Goal: Task Accomplishment & Management: Use online tool/utility

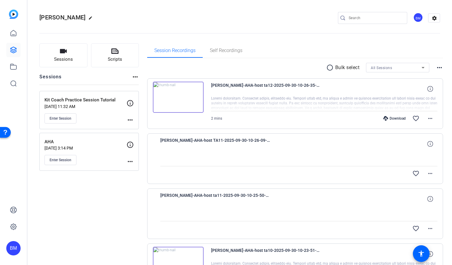
scroll to position [46, 0]
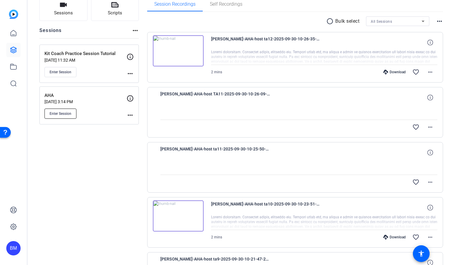
click at [64, 109] on button "Enter Session" at bounding box center [60, 113] width 32 height 10
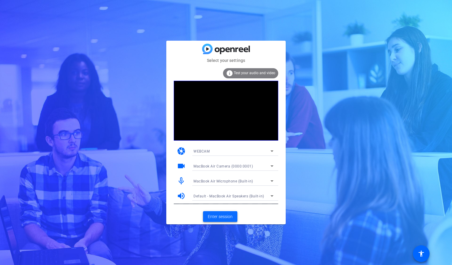
click at [221, 217] on span "Enter session" at bounding box center [220, 216] width 25 height 6
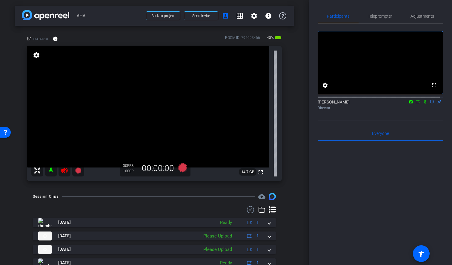
click at [423, 104] on icon at bounding box center [425, 101] width 5 height 4
click at [379, 14] on span "Teleprompter" at bounding box center [380, 16] width 24 height 4
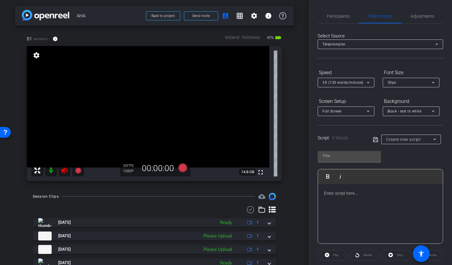
click at [425, 138] on div "Create new script" at bounding box center [409, 139] width 47 height 7
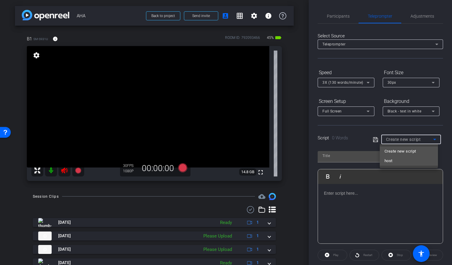
click at [408, 162] on mat-option "host" at bounding box center [409, 161] width 58 height 10
type input "host"
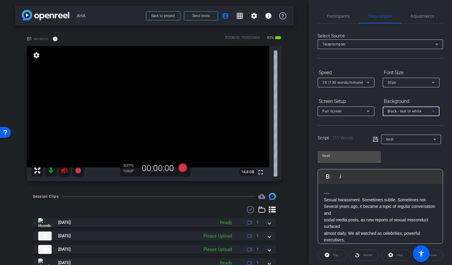
click at [411, 112] on span "Black - text in white" at bounding box center [405, 111] width 34 height 4
click at [401, 134] on div "Black - text in white" at bounding box center [405, 134] width 35 height 7
click at [253, 16] on mat-icon "settings" at bounding box center [254, 15] width 7 height 7
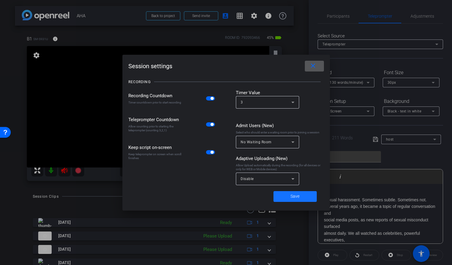
click at [284, 199] on span at bounding box center [295, 196] width 43 height 14
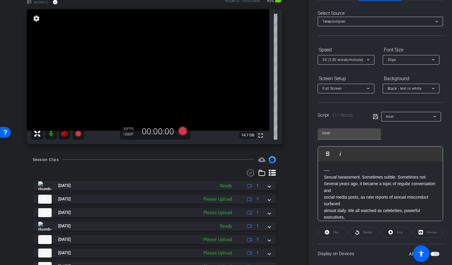
scroll to position [46, 0]
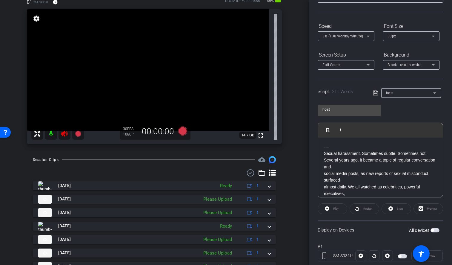
click at [434, 230] on span "button" at bounding box center [435, 230] width 9 height 4
click at [50, 130] on mat-icon at bounding box center [51, 134] width 12 height 12
click at [182, 134] on icon at bounding box center [182, 130] width 9 height 9
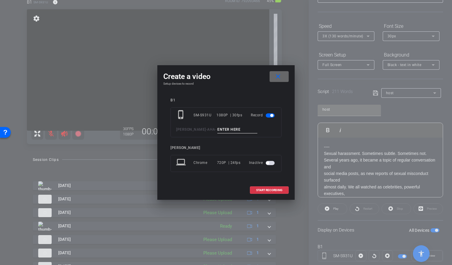
click at [278, 76] on mat-icon "close" at bounding box center [277, 76] width 7 height 7
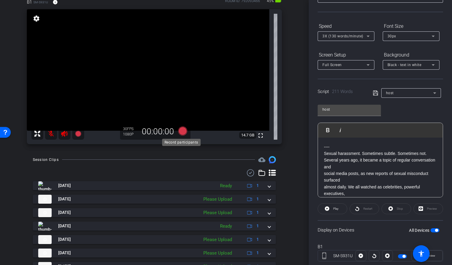
click at [183, 131] on icon at bounding box center [182, 130] width 9 height 9
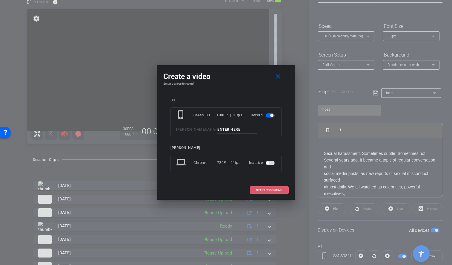
click at [262, 185] on span at bounding box center [269, 190] width 38 height 14
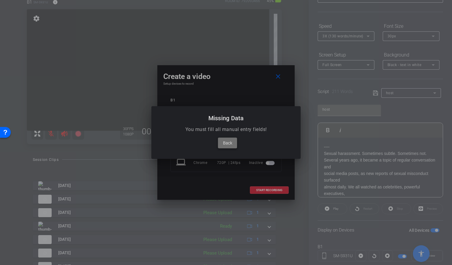
click at [224, 142] on span "Back" at bounding box center [227, 142] width 9 height 7
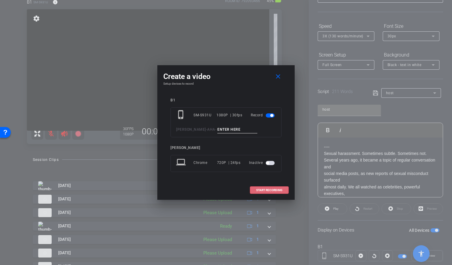
click at [229, 131] on input at bounding box center [237, 129] width 40 height 7
type input "ta1"
click at [265, 189] on span "START RECORDING" at bounding box center [269, 189] width 26 height 3
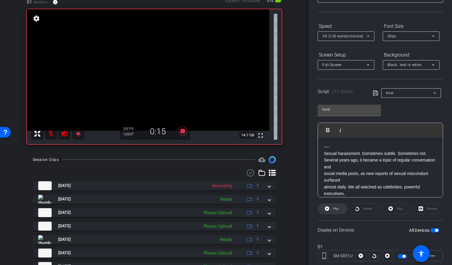
click at [336, 208] on span "Play" at bounding box center [335, 208] width 5 height 3
click at [331, 206] on span at bounding box center [332, 208] width 29 height 14
click at [184, 131] on icon at bounding box center [183, 130] width 14 height 11
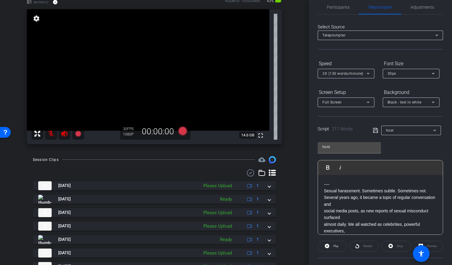
scroll to position [0, 0]
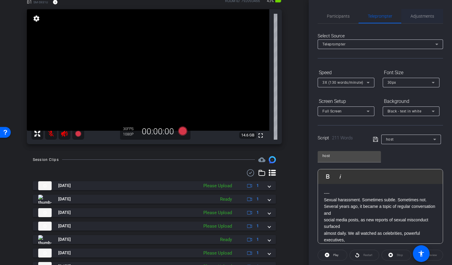
click at [426, 20] on span "Adjustments" at bounding box center [423, 16] width 24 height 14
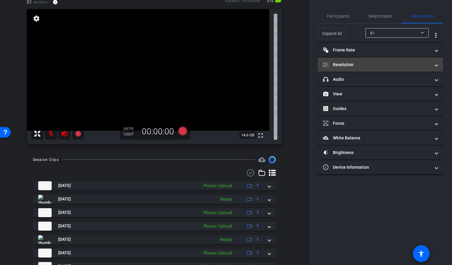
click at [381, 67] on mat-panel-title "Resolution" at bounding box center [376, 65] width 107 height 6
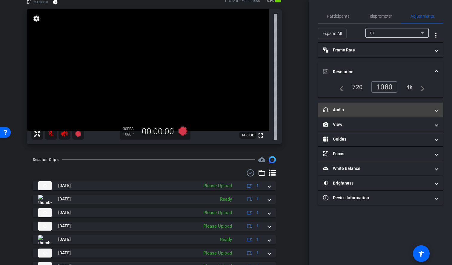
click at [351, 108] on mat-panel-title "headphone icon Audio" at bounding box center [376, 110] width 107 height 6
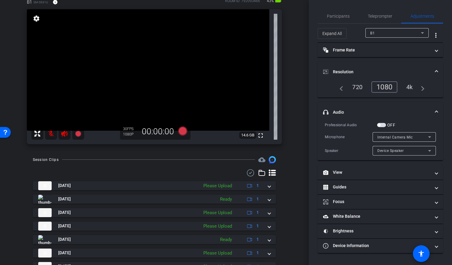
click at [384, 125] on span "button" at bounding box center [381, 125] width 9 height 4
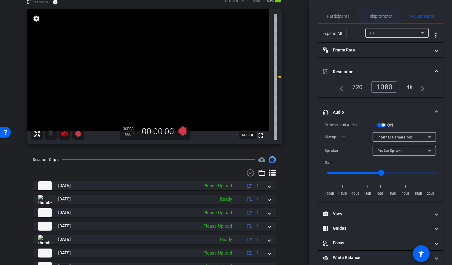
click at [372, 18] on span "Teleprompter" at bounding box center [380, 16] width 24 height 4
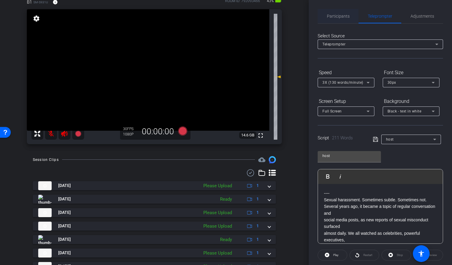
click at [347, 14] on span "Participants" at bounding box center [338, 16] width 23 height 4
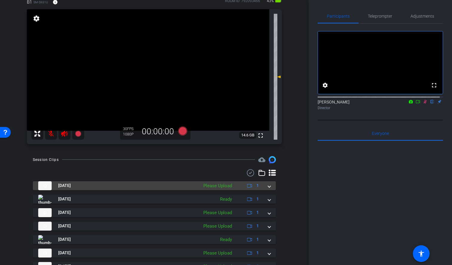
click at [268, 188] on span at bounding box center [269, 185] width 2 height 6
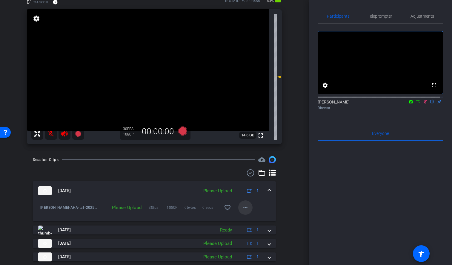
click at [244, 208] on mat-icon "more_horiz" at bounding box center [245, 207] width 7 height 7
click at [245, 218] on span "Upload" at bounding box center [252, 219] width 24 height 7
click at [383, 14] on span "Teleprompter" at bounding box center [380, 16] width 24 height 4
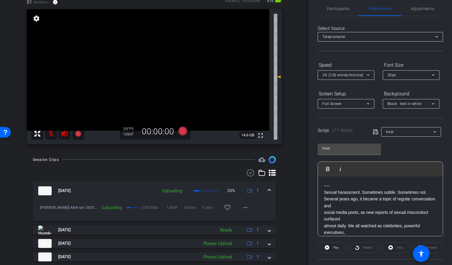
scroll to position [11, 0]
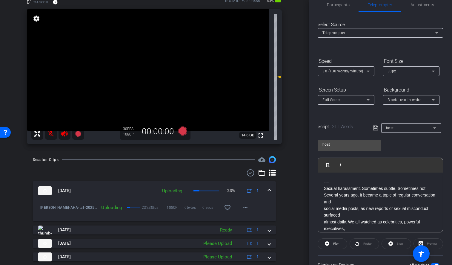
click at [413, 133] on div at bounding box center [411, 136] width 60 height 7
click at [413, 130] on div "host" at bounding box center [409, 127] width 47 height 7
click at [408, 140] on span "Create new script" at bounding box center [400, 139] width 31 height 7
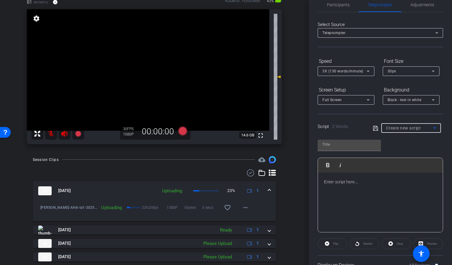
click at [334, 182] on p at bounding box center [380, 181] width 113 height 7
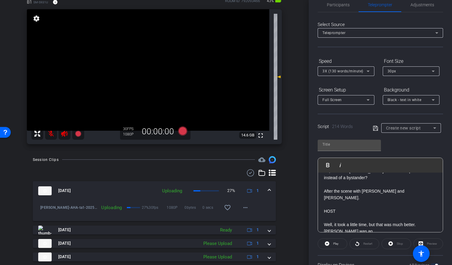
scroll to position [102, 0]
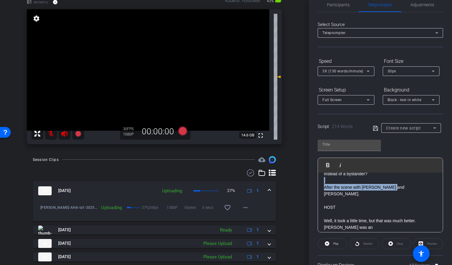
drag, startPoint x: 394, startPoint y: 196, endPoint x: 322, endPoint y: 190, distance: 72.2
click at [322, 190] on div "Why do so many people stay on the sidelines? Maybe they fear losing their job. …" at bounding box center [380, 220] width 125 height 299
click at [341, 168] on icon "button" at bounding box center [340, 164] width 7 height 7
click at [345, 183] on p at bounding box center [380, 180] width 113 height 7
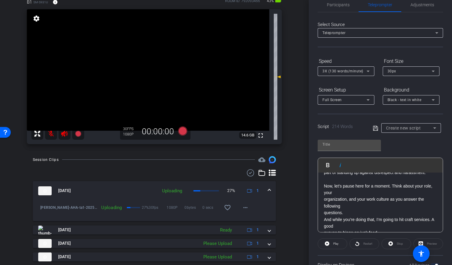
scroll to position [246, 0]
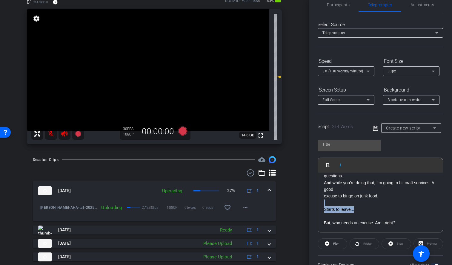
drag, startPoint x: 362, startPoint y: 209, endPoint x: 321, endPoint y: 205, distance: 41.1
click at [321, 205] on div "Why do so many people stay on the sidelines? Maybe they fear losing their job. …" at bounding box center [380, 82] width 125 height 299
click at [343, 168] on icon "button" at bounding box center [340, 164] width 7 height 7
click at [366, 206] on p "Starts to leave..." at bounding box center [380, 209] width 113 height 7
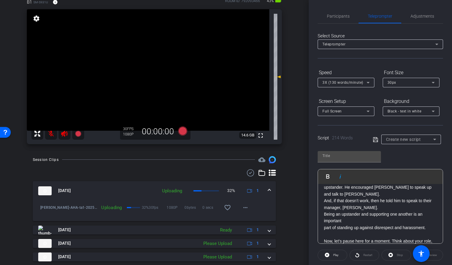
scroll to position [43, 0]
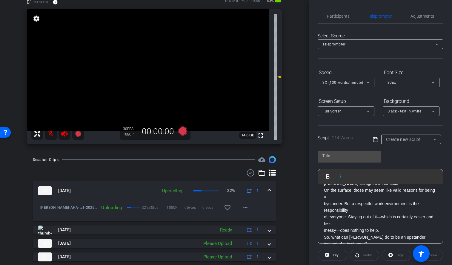
click at [293, 162] on div "arrow_back AHA Back to project Send invite account_box grid_on settings info B1…" at bounding box center [154, 95] width 309 height 265
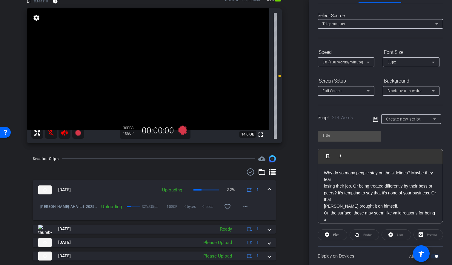
scroll to position [31, 0]
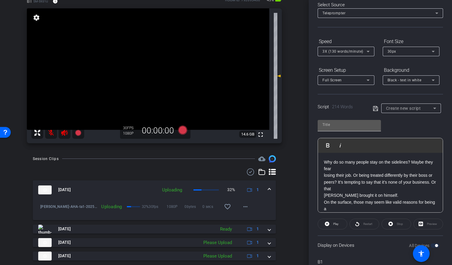
click at [354, 127] on input "text" at bounding box center [349, 124] width 54 height 7
click at [374, 109] on icon at bounding box center [375, 108] width 5 height 7
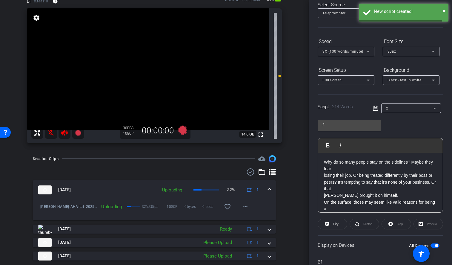
click at [408, 110] on div "2" at bounding box center [409, 107] width 47 height 7
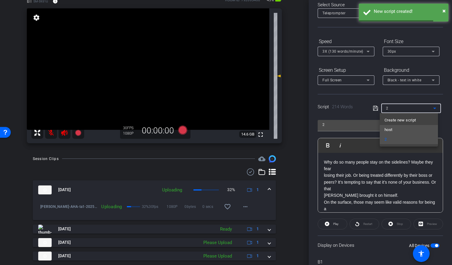
click at [401, 128] on mat-option "host" at bounding box center [409, 130] width 58 height 10
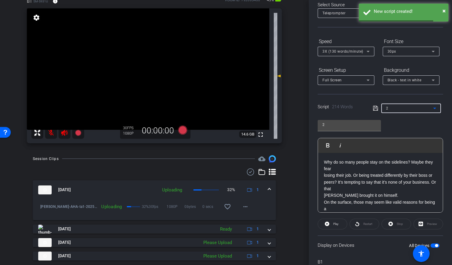
type input "host"
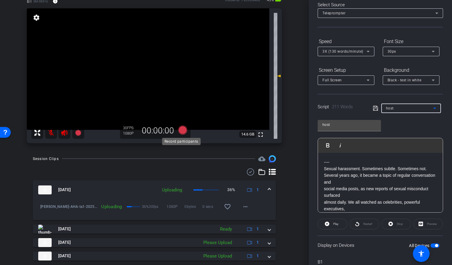
click at [179, 130] on icon at bounding box center [182, 129] width 9 height 9
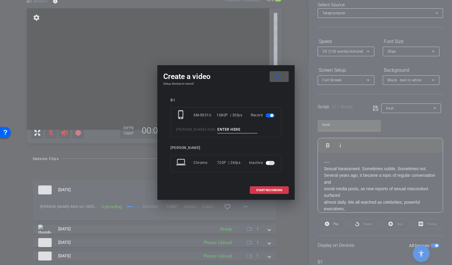
click at [222, 129] on input at bounding box center [237, 129] width 40 height 7
type input "t2"
click at [259, 193] on span at bounding box center [269, 190] width 38 height 14
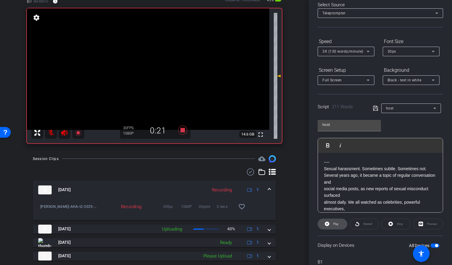
click at [337, 224] on span "Play" at bounding box center [335, 223] width 5 height 3
click at [338, 224] on span "Pause" at bounding box center [336, 223] width 8 height 3
click at [178, 131] on icon at bounding box center [183, 130] width 14 height 11
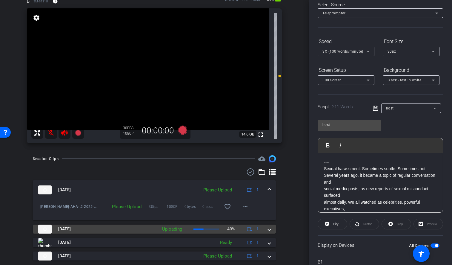
click at [144, 228] on mat-panel-title "Sep 30, 2025" at bounding box center [96, 228] width 116 height 9
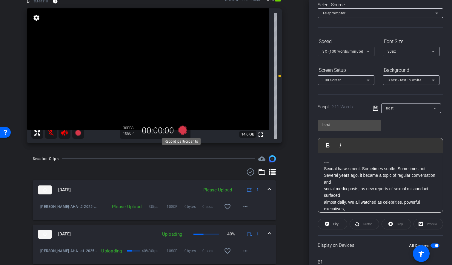
click at [181, 130] on icon at bounding box center [182, 129] width 9 height 9
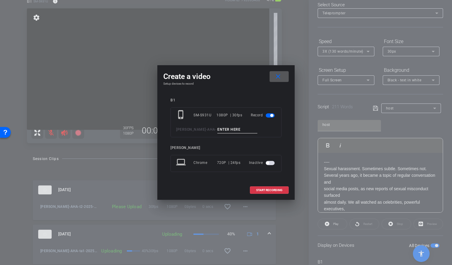
click at [218, 132] on input at bounding box center [237, 129] width 40 height 7
type input "t3 host 1"
click at [266, 184] on span at bounding box center [269, 190] width 38 height 14
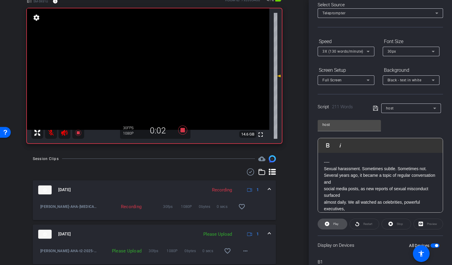
click at [339, 223] on span at bounding box center [332, 223] width 29 height 14
click at [183, 133] on icon at bounding box center [183, 130] width 14 height 11
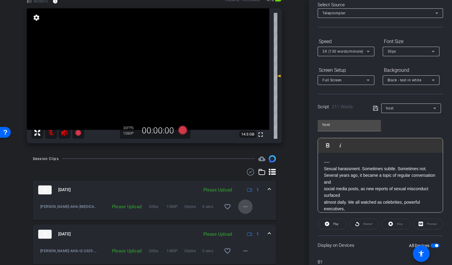
click at [249, 208] on span at bounding box center [245, 206] width 14 height 14
click at [251, 218] on span "Upload" at bounding box center [252, 218] width 24 height 7
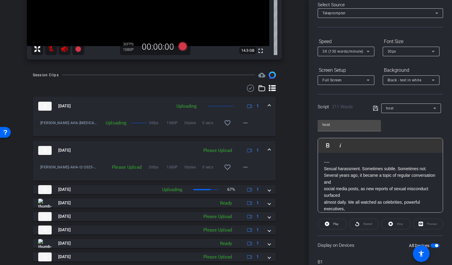
scroll to position [156, 0]
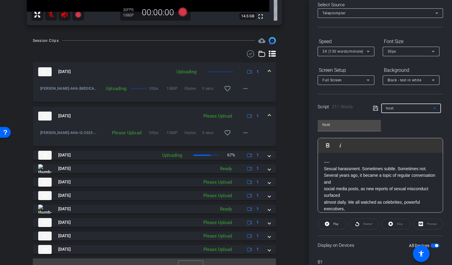
click at [403, 109] on div "host" at bounding box center [409, 107] width 47 height 7
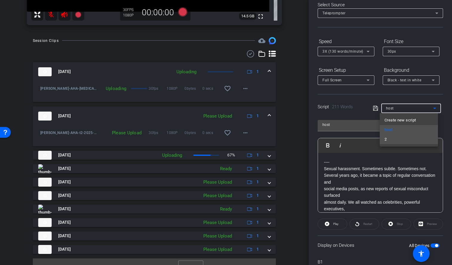
click at [402, 137] on mat-option "2" at bounding box center [409, 139] width 58 height 10
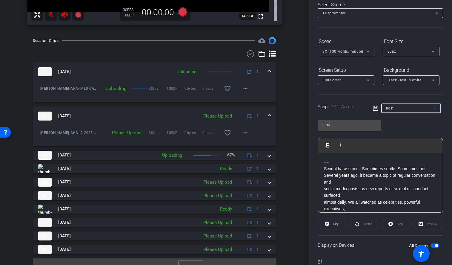
type input "2"
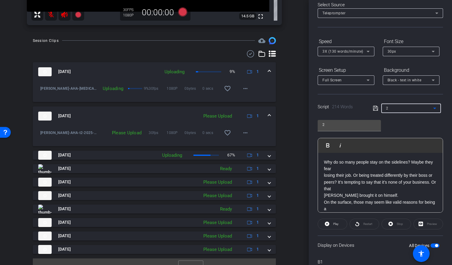
click at [325, 159] on p "Why do so many people stay on the sidelines? Maybe they fear" at bounding box center [380, 165] width 113 height 13
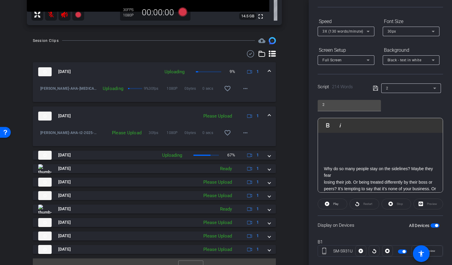
scroll to position [62, 0]
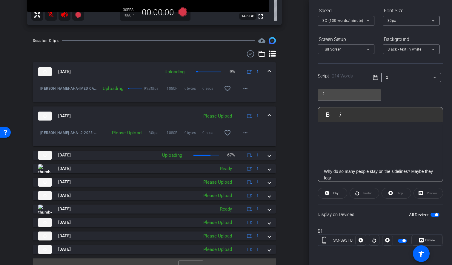
click at [431, 214] on span "button" at bounding box center [435, 214] width 9 height 4
click at [433, 214] on span "button" at bounding box center [435, 214] width 9 height 4
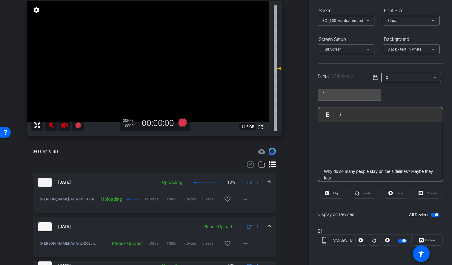
scroll to position [42, 0]
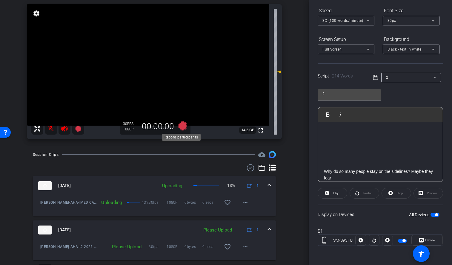
click at [182, 125] on icon at bounding box center [182, 125] width 9 height 9
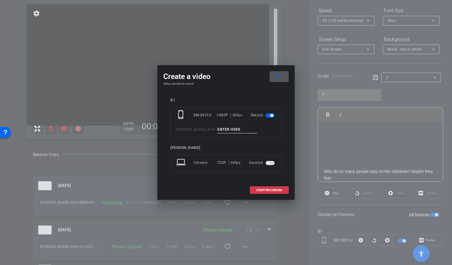
click at [217, 128] on input at bounding box center [237, 129] width 40 height 7
type input "host 2 ta1"
click at [265, 190] on span "START RECORDING" at bounding box center [269, 189] width 26 height 3
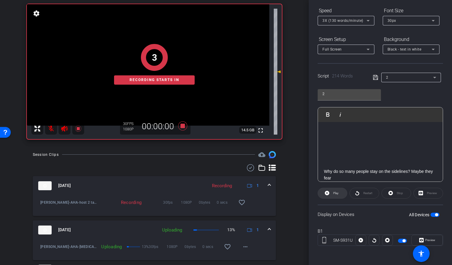
click at [326, 191] on icon at bounding box center [327, 193] width 4 height 4
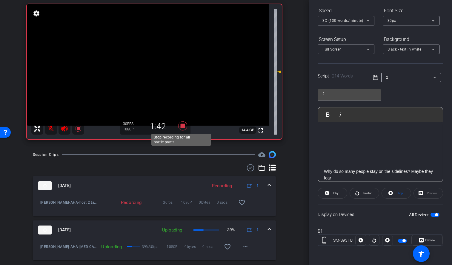
click at [182, 125] on icon at bounding box center [182, 125] width 9 height 9
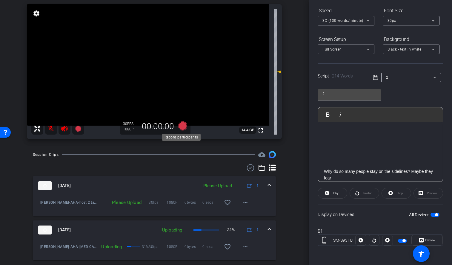
click at [182, 125] on icon at bounding box center [182, 125] width 9 height 9
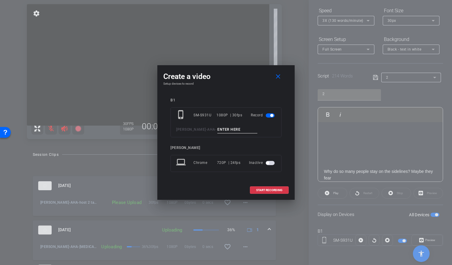
click at [217, 128] on input at bounding box center [237, 129] width 40 height 7
type input "host 2 ta2"
click at [255, 189] on span at bounding box center [269, 190] width 38 height 14
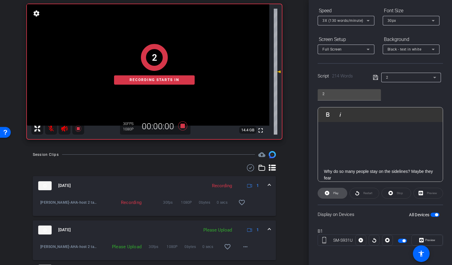
click at [328, 196] on span at bounding box center [332, 193] width 29 height 14
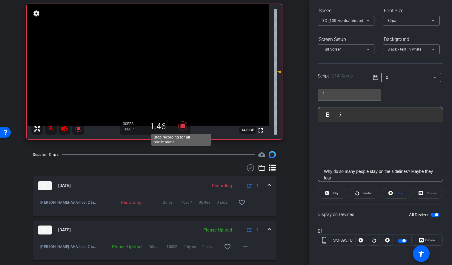
click at [183, 125] on icon at bounding box center [182, 125] width 9 height 9
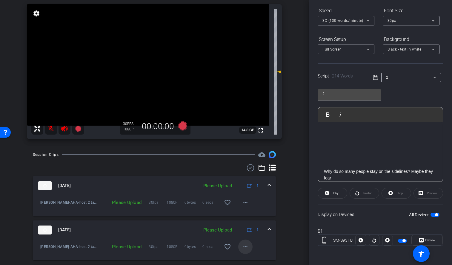
click at [242, 244] on mat-icon "more_horiz" at bounding box center [245, 246] width 7 height 7
click at [245, 219] on span "Upload" at bounding box center [252, 218] width 24 height 7
click at [245, 206] on span at bounding box center [245, 202] width 14 height 14
click at [243, 215] on span "Upload" at bounding box center [252, 214] width 24 height 7
click at [182, 126] on icon at bounding box center [182, 125] width 9 height 9
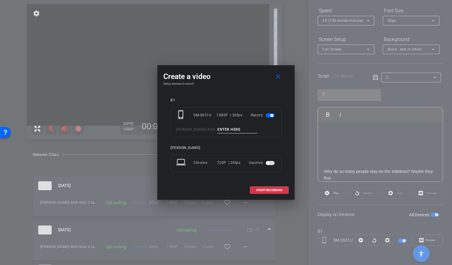
click at [217, 131] on input at bounding box center [237, 129] width 40 height 7
type input "host 2 ta3"
click at [262, 188] on span "START RECORDING" at bounding box center [269, 189] width 26 height 3
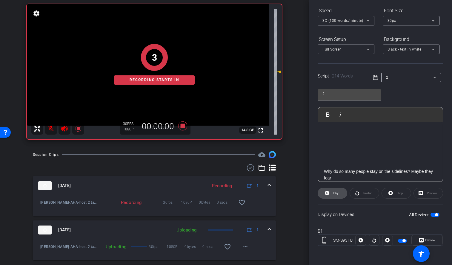
click at [327, 192] on icon at bounding box center [327, 192] width 4 height 7
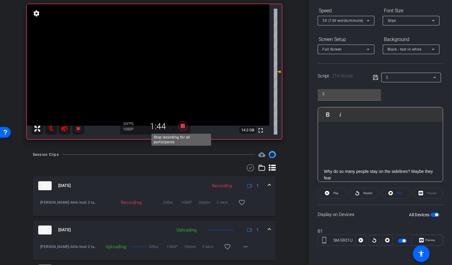
click at [184, 124] on icon at bounding box center [183, 125] width 14 height 11
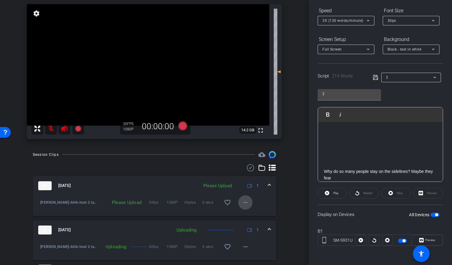
click at [243, 203] on mat-icon "more_horiz" at bounding box center [245, 202] width 7 height 7
click at [243, 215] on span "Upload" at bounding box center [252, 214] width 24 height 7
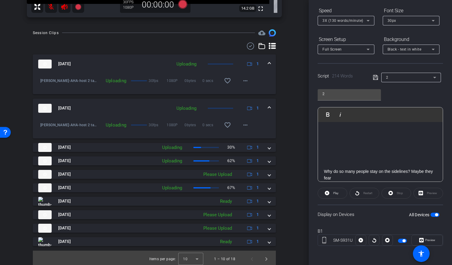
scroll to position [165, 0]
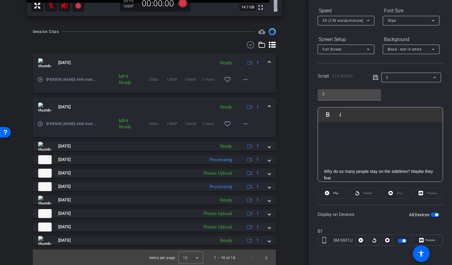
click at [40, 79] on mat-icon "play_circle_outline" at bounding box center [40, 79] width 6 height 6
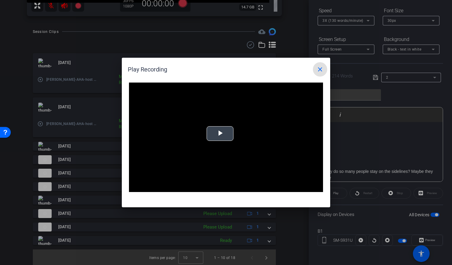
click at [220, 144] on video "Video Player" at bounding box center [226, 136] width 194 height 109
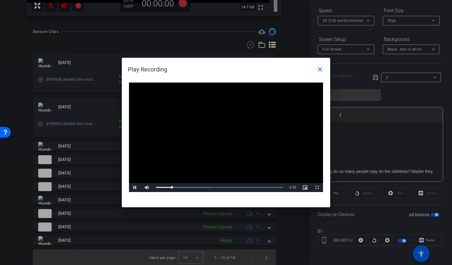
drag, startPoint x: 187, startPoint y: 76, endPoint x: 249, endPoint y: 41, distance: 71.4
click at [249, 41] on div "Play Recording close Video Player is loading. Play Video Pause Mute Current Tim…" at bounding box center [226, 132] width 452 height 265
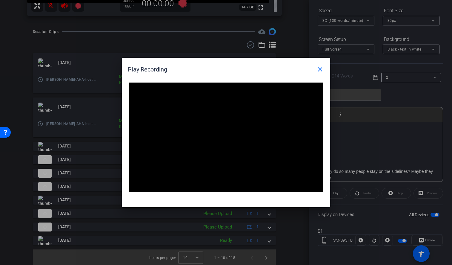
click at [282, 68] on div "Play Recording close" at bounding box center [227, 69] width 199 height 14
click at [319, 71] on mat-icon "close" at bounding box center [320, 69] width 7 height 7
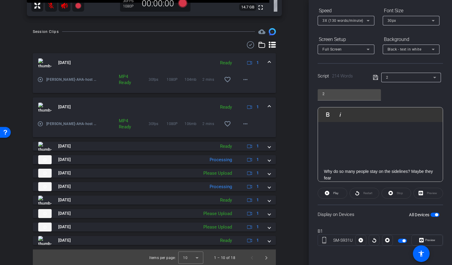
click at [40, 123] on mat-icon "play_circle_outline" at bounding box center [40, 124] width 6 height 6
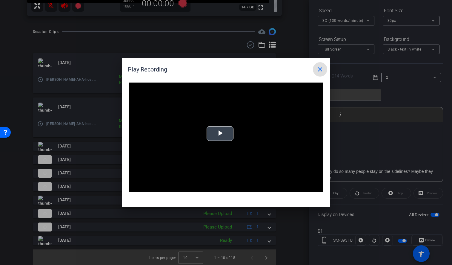
click at [220, 133] on span "Video Player" at bounding box center [220, 133] width 0 height 0
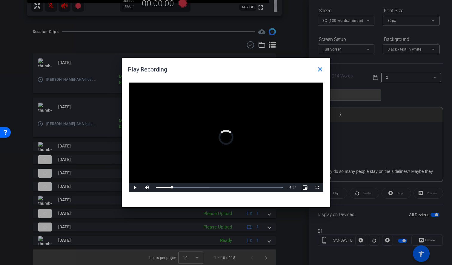
drag, startPoint x: 172, startPoint y: 187, endPoint x: 148, endPoint y: 187, distance: 23.6
click at [148, 187] on div "Play Mute 88% Current Time 0:10 / Duration 1:46 Loaded : 100.00% 0:09 0:10 Stre…" at bounding box center [226, 187] width 194 height 9
click at [146, 187] on span "Video Player" at bounding box center [147, 187] width 12 height 0
drag, startPoint x: 176, startPoint y: 187, endPoint x: 149, endPoint y: 187, distance: 26.3
click at [149, 187] on div "Play Mute 100% Current Time 0:10 / Duration 1:46 Loaded : 100.00% 0:09 0:10 Str…" at bounding box center [226, 187] width 194 height 9
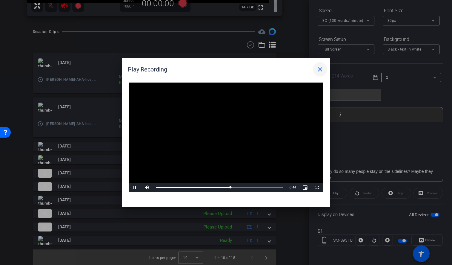
click at [322, 71] on mat-icon "close" at bounding box center [320, 69] width 7 height 7
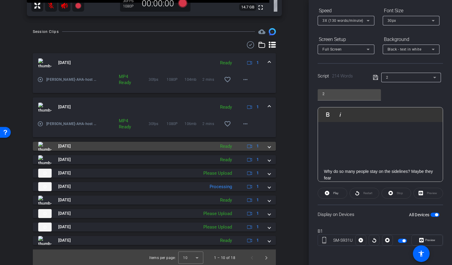
click at [270, 149] on mat-expansion-panel-header "Sep 30, 2025 Ready 1" at bounding box center [154, 146] width 243 height 9
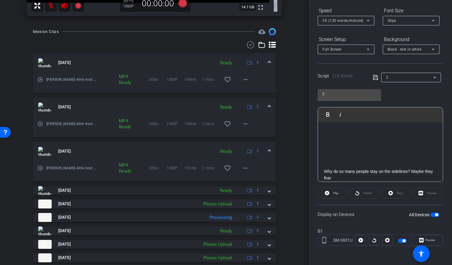
click at [42, 167] on mat-icon "play_circle_outline" at bounding box center [40, 168] width 6 height 6
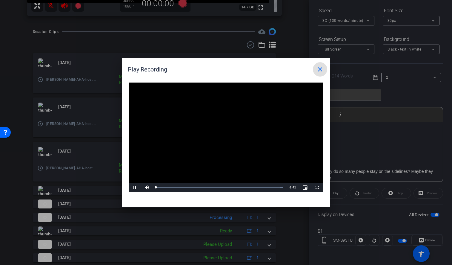
click at [319, 67] on mat-icon "close" at bounding box center [320, 69] width 7 height 7
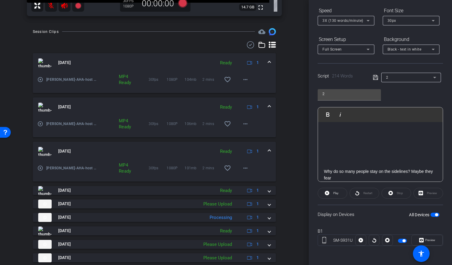
click at [41, 79] on mat-icon "play_circle_outline" at bounding box center [40, 79] width 6 height 6
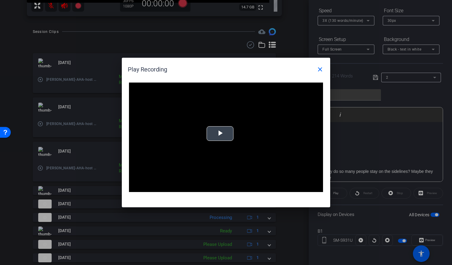
click at [220, 133] on span "Video Player" at bounding box center [220, 133] width 0 height 0
click at [321, 68] on mat-icon "close" at bounding box center [320, 69] width 7 height 7
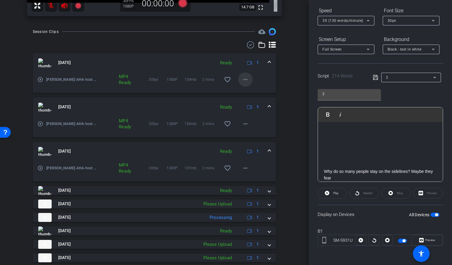
click at [244, 80] on mat-icon "more_horiz" at bounding box center [245, 79] width 7 height 7
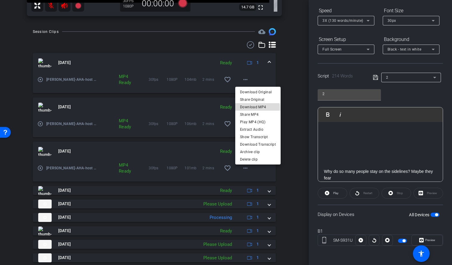
click at [246, 108] on span "Download MP4" at bounding box center [258, 106] width 36 height 7
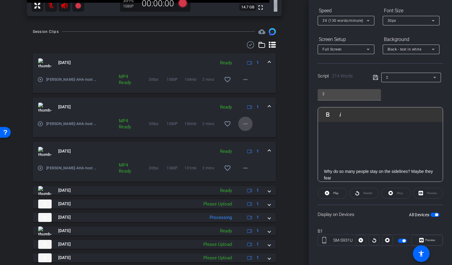
click at [242, 125] on mat-icon "more_horiz" at bounding box center [245, 123] width 7 height 7
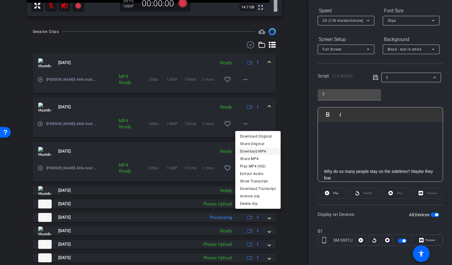
click at [247, 150] on span "Download MP4" at bounding box center [258, 150] width 36 height 7
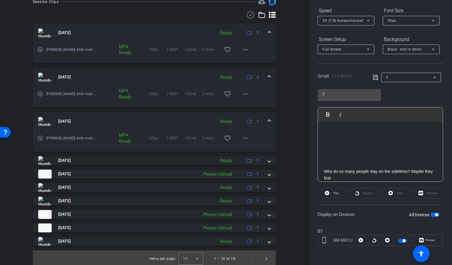
scroll to position [196, 0]
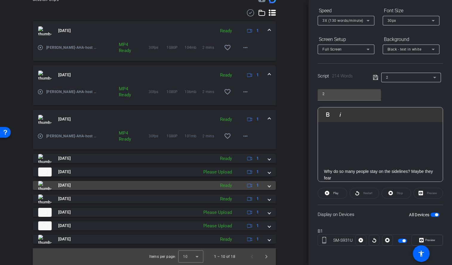
click at [116, 185] on mat-panel-title "Sep 30, 2025" at bounding box center [125, 185] width 174 height 9
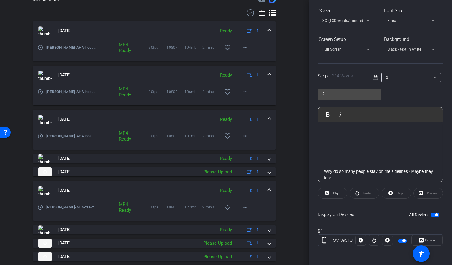
click at [39, 207] on mat-icon "play_circle_outline" at bounding box center [40, 207] width 6 height 6
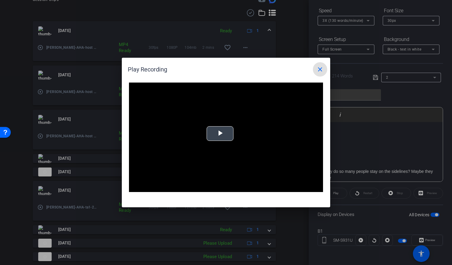
click at [220, 133] on span "Video Player" at bounding box center [220, 133] width 0 height 0
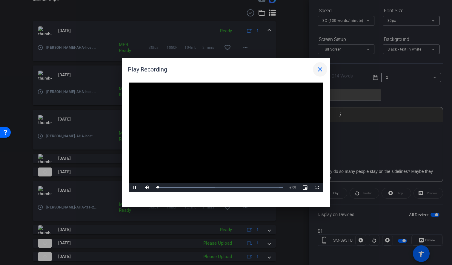
click at [322, 70] on mat-icon "close" at bounding box center [320, 69] width 7 height 7
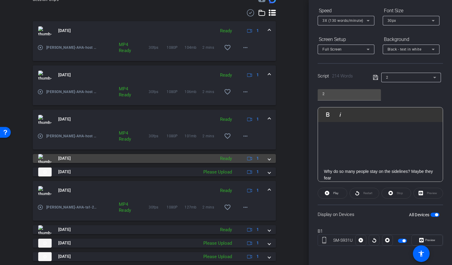
click at [185, 162] on mat-panel-title "Sep 30, 2025" at bounding box center [125, 158] width 174 height 9
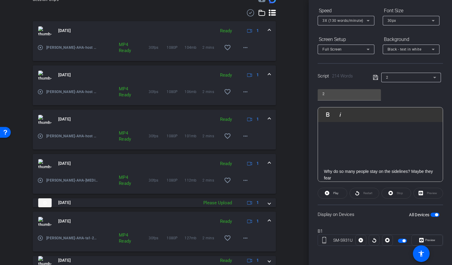
click at [41, 180] on mat-icon "play_circle_outline" at bounding box center [40, 180] width 6 height 6
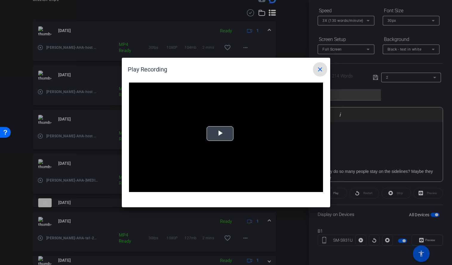
click at [216, 135] on video "Video Player" at bounding box center [226, 136] width 194 height 109
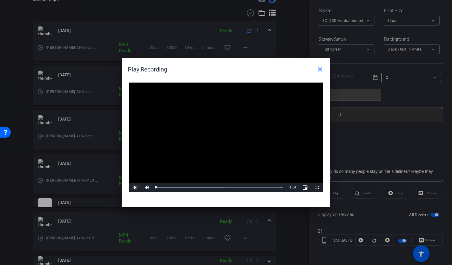
click at [134, 187] on span "Video Player" at bounding box center [135, 187] width 12 height 0
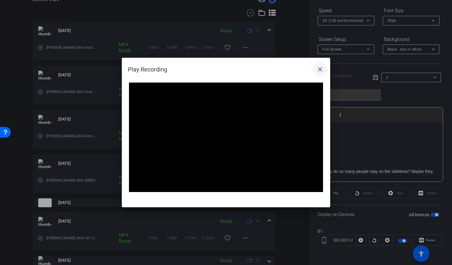
click at [322, 69] on mat-icon "close" at bounding box center [320, 69] width 7 height 7
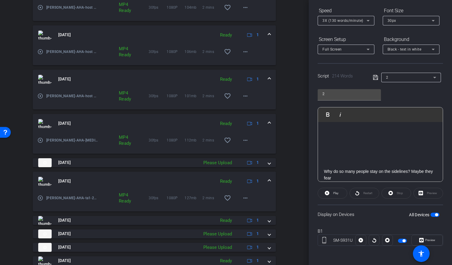
scroll to position [237, 0]
click at [41, 197] on mat-icon "play_circle_outline" at bounding box center [40, 197] width 6 height 6
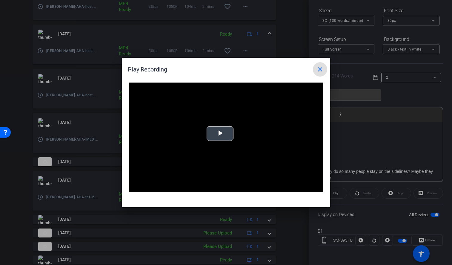
click at [220, 133] on span "Video Player" at bounding box center [220, 133] width 0 height 0
click at [318, 73] on span at bounding box center [320, 69] width 14 height 14
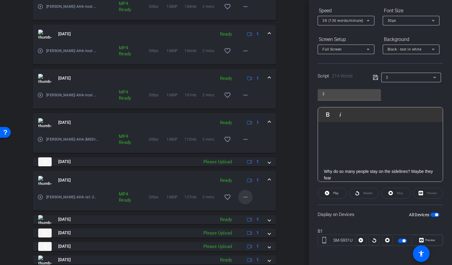
click at [238, 195] on span at bounding box center [245, 197] width 14 height 14
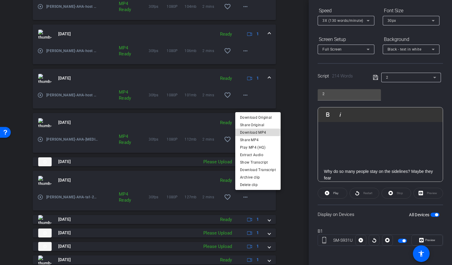
click at [245, 130] on span "Download MP4" at bounding box center [258, 131] width 36 height 7
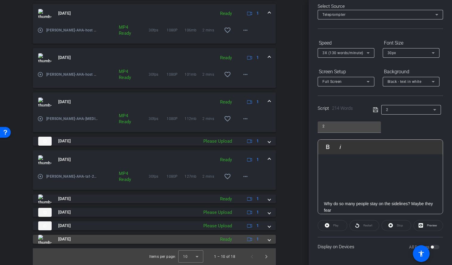
scroll to position [30, 0]
